Goal: Information Seeking & Learning: Find specific fact

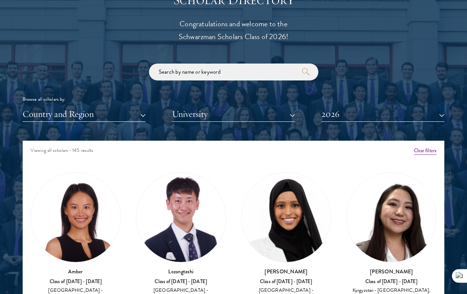
scroll to position [1, 0]
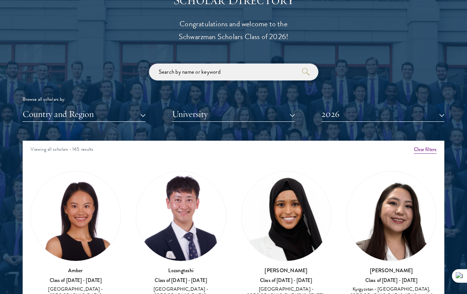
click at [206, 68] on input "search" at bounding box center [233, 72] width 169 height 17
paste input "[URL][DOMAIN_NAME]"
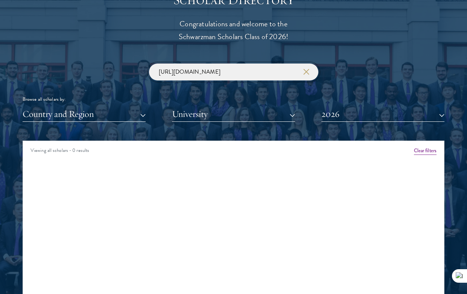
type input "[URL][DOMAIN_NAME]"
click button "submit" at bounding box center [0, 0] width 0 height 0
click at [306, 73] on icon "button" at bounding box center [306, 72] width 6 height 6
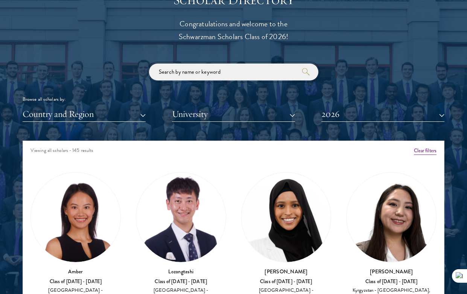
click at [275, 71] on input "search" at bounding box center [233, 72] width 169 height 17
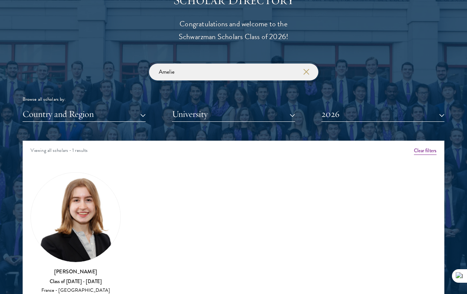
type input "Amelie"
click at [76, 220] on img at bounding box center [76, 218] width 90 height 90
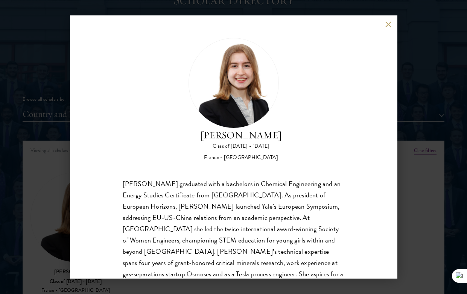
scroll to position [35, 0]
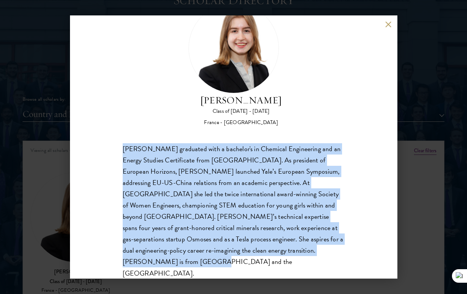
drag, startPoint x: 123, startPoint y: 149, endPoint x: 302, endPoint y: 248, distance: 204.3
click at [302, 248] on div "[PERSON_NAME] graduated with a bachelor's in Chemical Engineering and an Energy…" at bounding box center [234, 211] width 222 height 136
copy div "[PERSON_NAME] graduated with a bachelor's in Chemical Engineering and an Energy…"
